Goal: Task Accomplishment & Management: Manage account settings

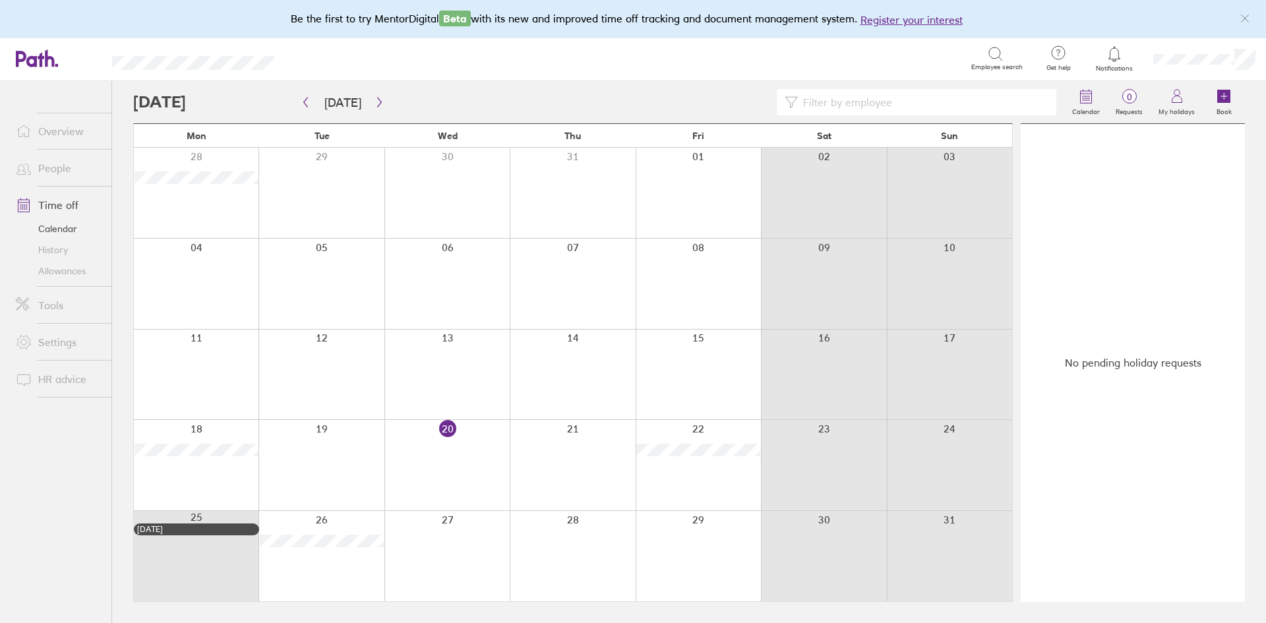
click at [1113, 65] on span "Notifications" at bounding box center [1114, 69] width 43 height 8
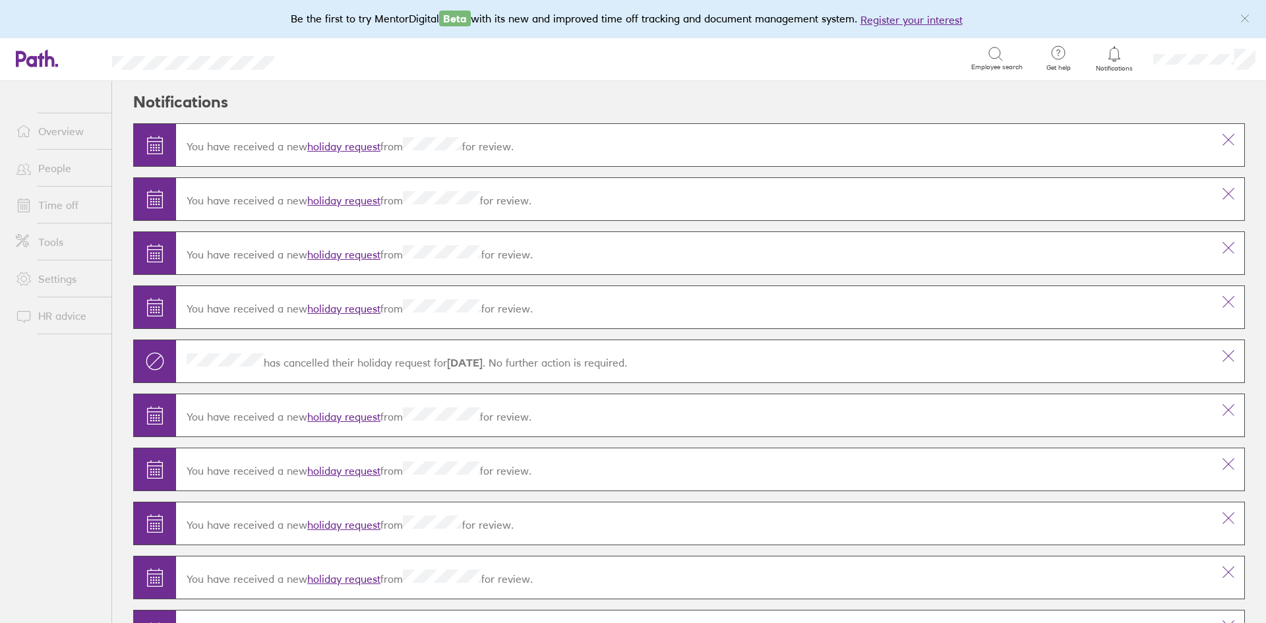
click at [351, 148] on link "holiday request" at bounding box center [343, 146] width 73 height 13
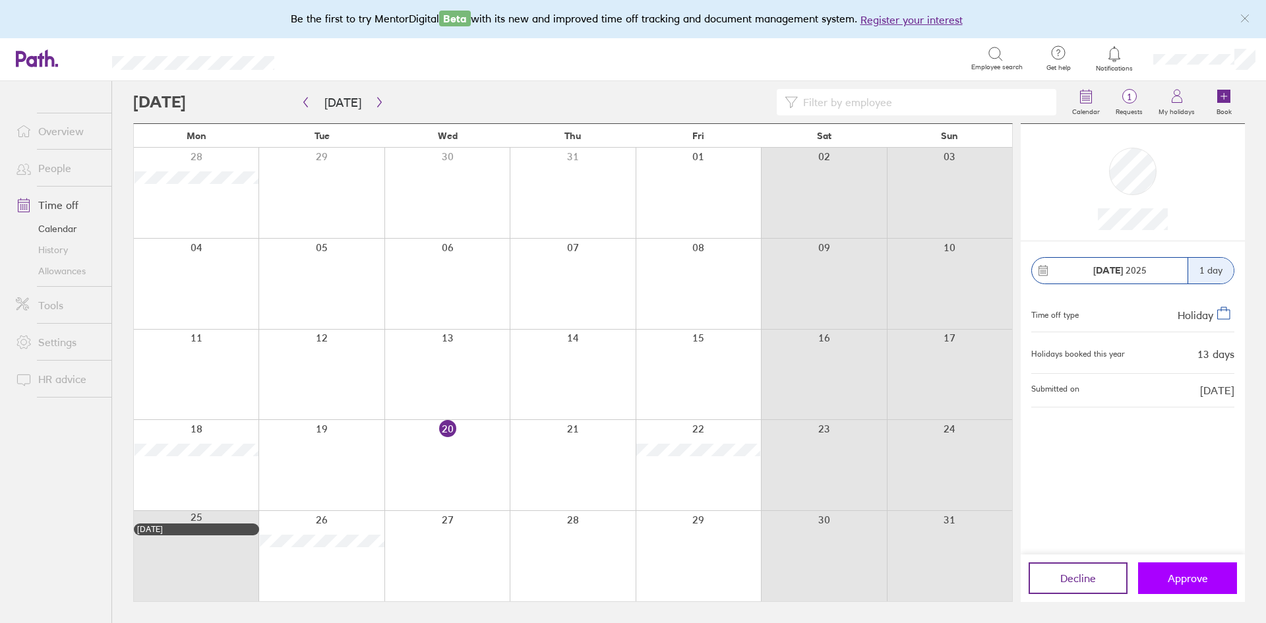
click at [1201, 590] on button "Approve" at bounding box center [1187, 578] width 99 height 32
